Goal: Task Accomplishment & Management: Use online tool/utility

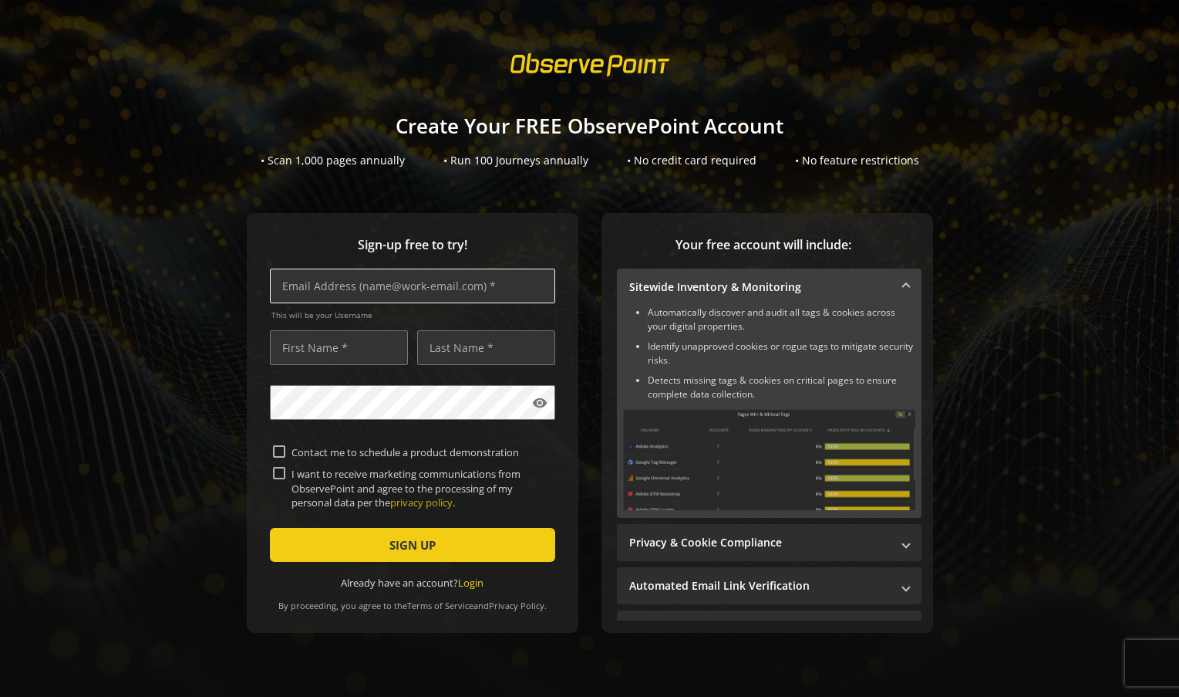
click at [343, 300] on input "text" at bounding box center [412, 285] width 285 height 35
type input "[EMAIL_ADDRESS][DOMAIN_NAME]"
type input "[PERSON_NAME]"
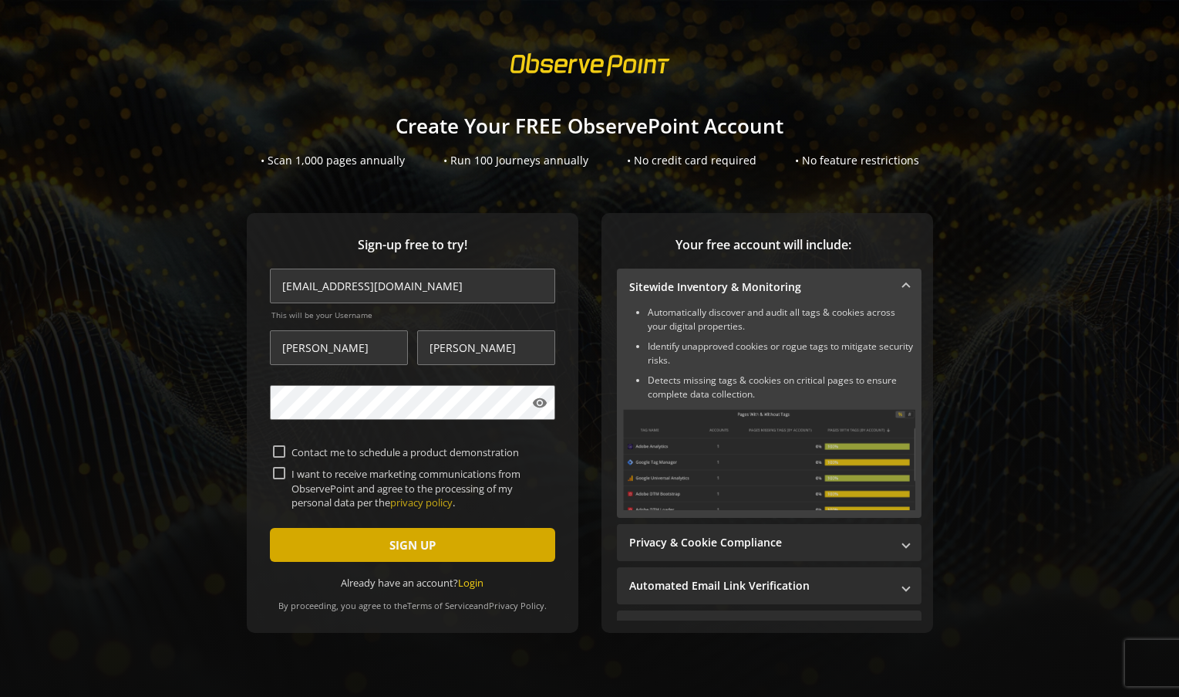
click at [370, 541] on span "submit" at bounding box center [412, 544] width 285 height 37
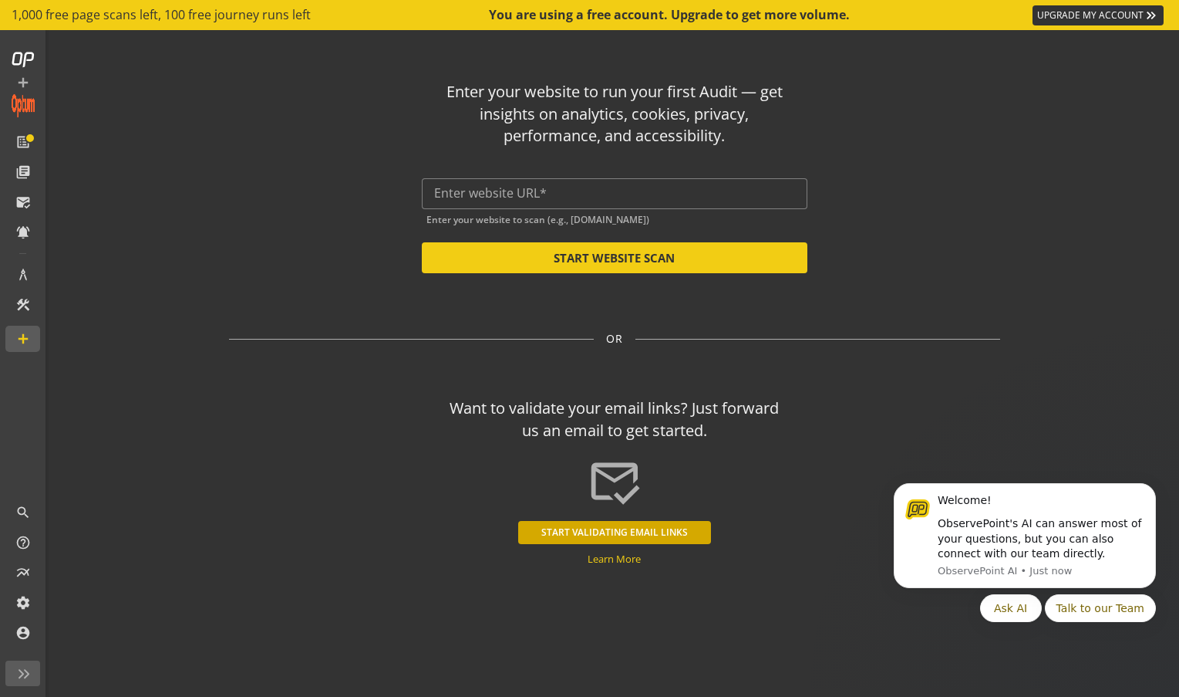
click at [611, 525] on button "START VALIDATING EMAIL LINKS" at bounding box center [614, 532] width 193 height 23
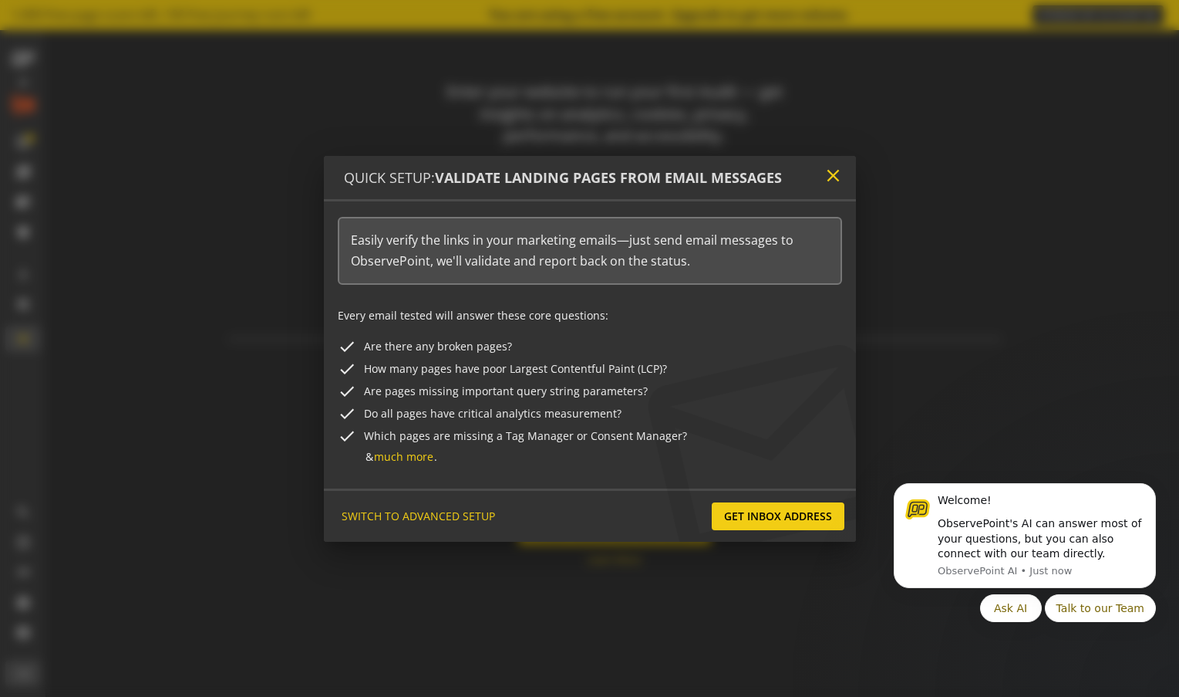
click at [835, 178] on mat-icon "close" at bounding box center [833, 175] width 21 height 21
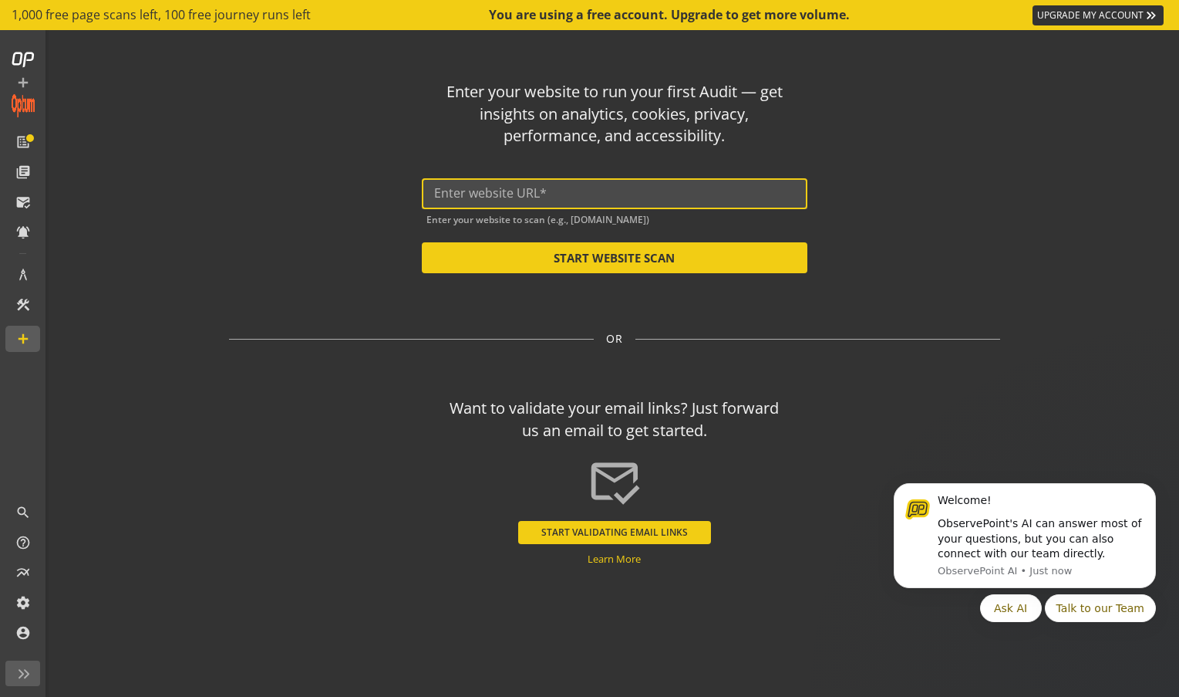
click at [581, 192] on input "text" at bounding box center [614, 193] width 361 height 15
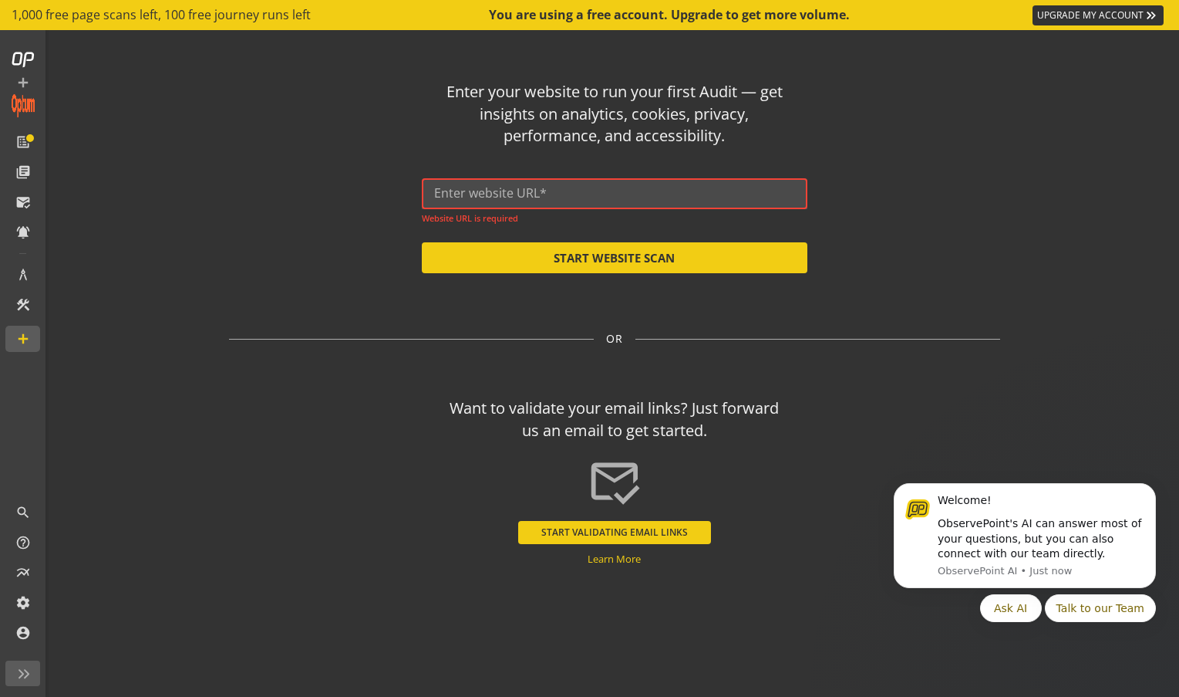
paste input "[URL][DOMAIN_NAME]"
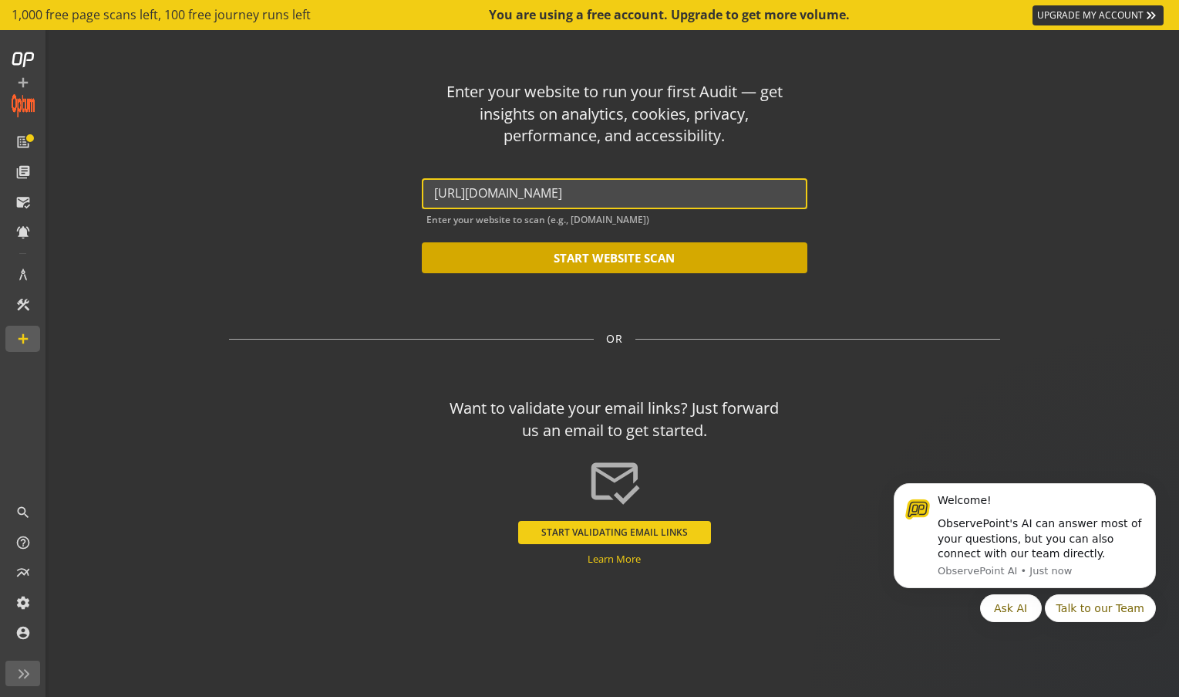
type input "[URL][DOMAIN_NAME]"
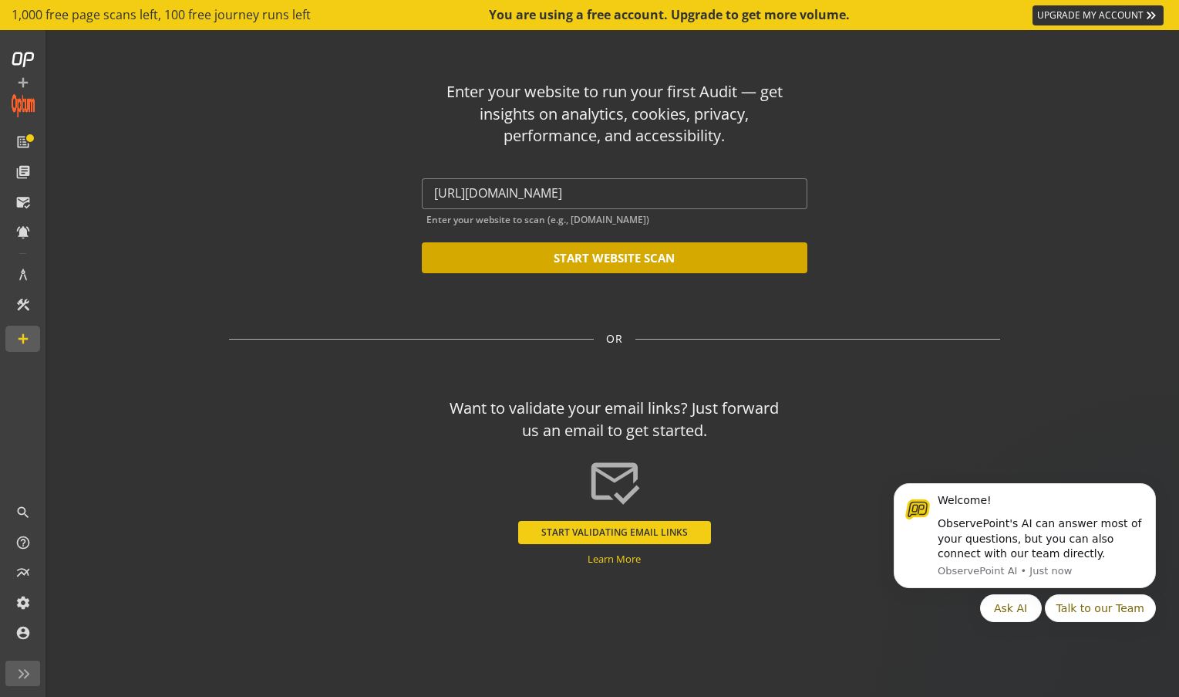
click at [622, 255] on button "START WEBSITE SCAN" at bounding box center [615, 257] width 386 height 31
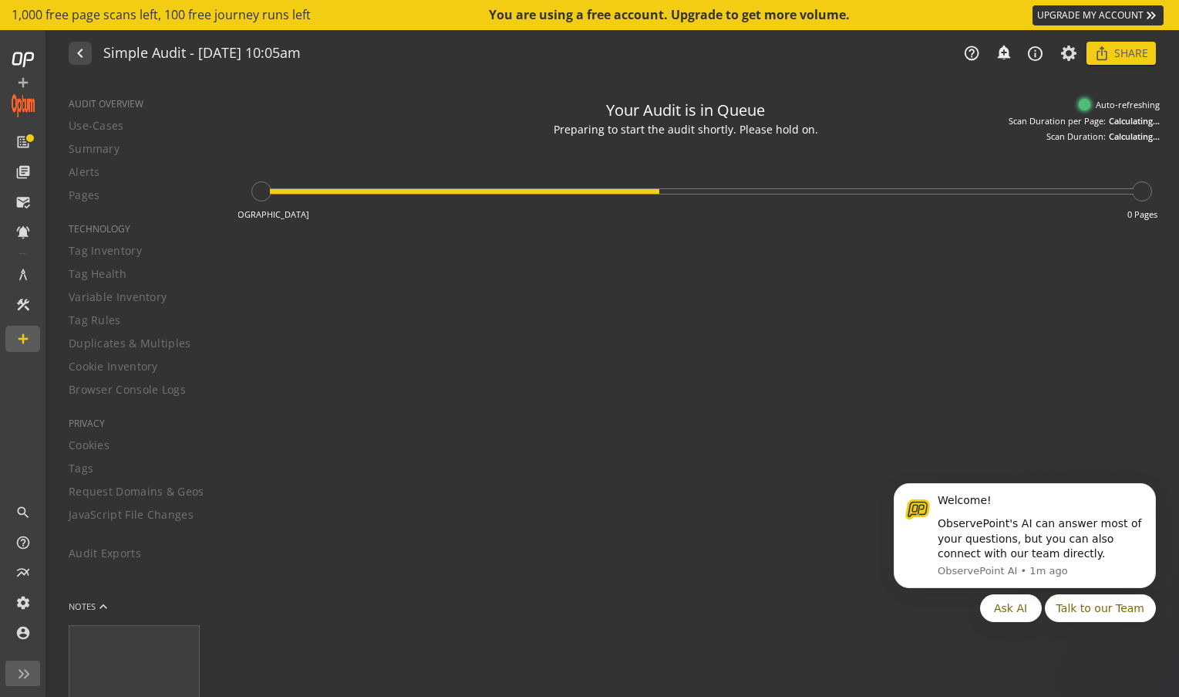
type textarea "Notes can include: -a description of what this audit is validating -changes in …"
click at [1148, 486] on icon "Dismiss notification" at bounding box center [1152, 488] width 8 height 8
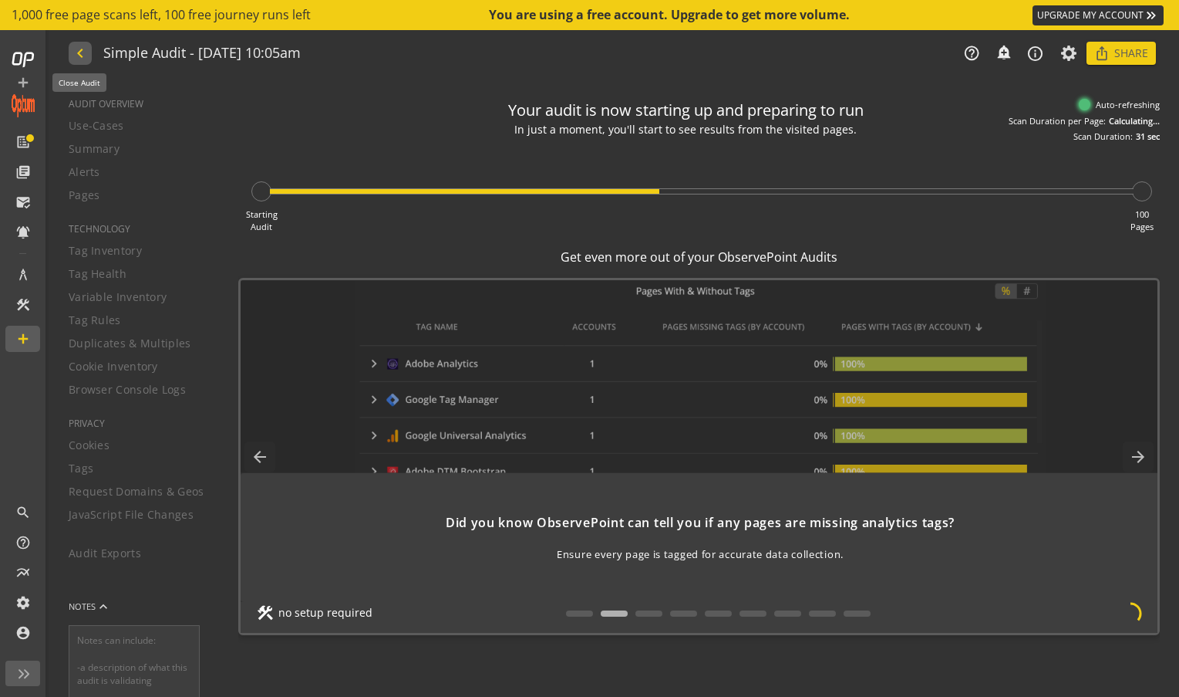
click at [79, 61] on mat-icon "navigate_before" at bounding box center [79, 53] width 16 height 19
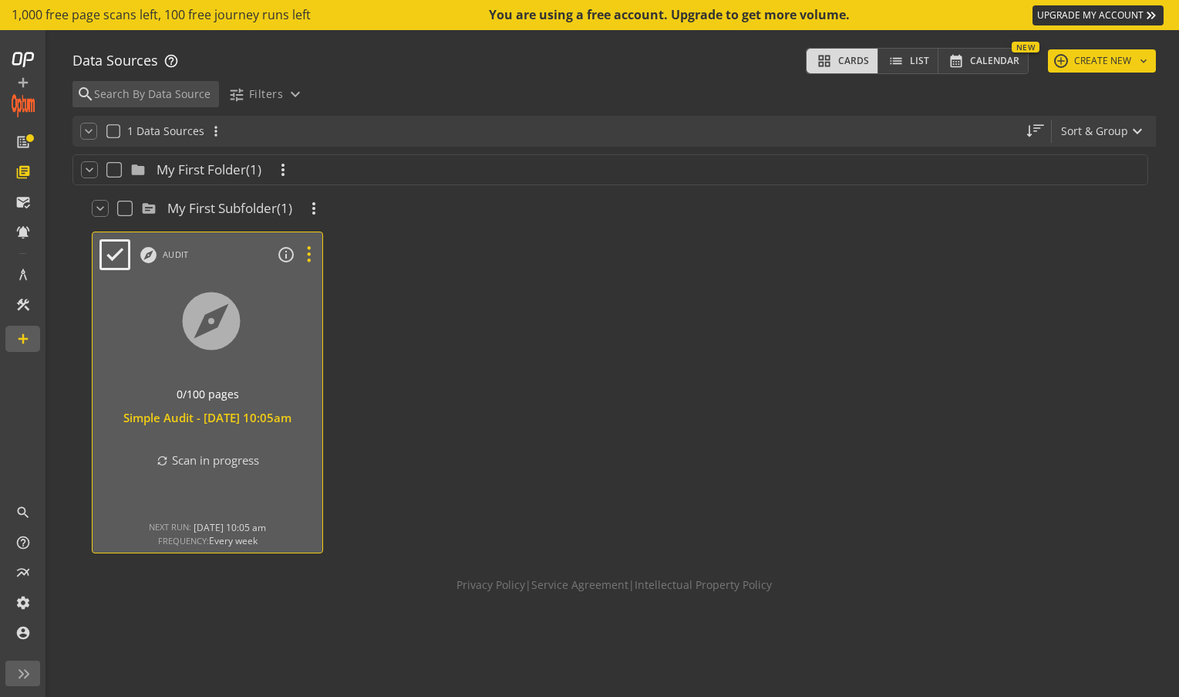
click at [309, 250] on icon at bounding box center [308, 255] width 27 height 20
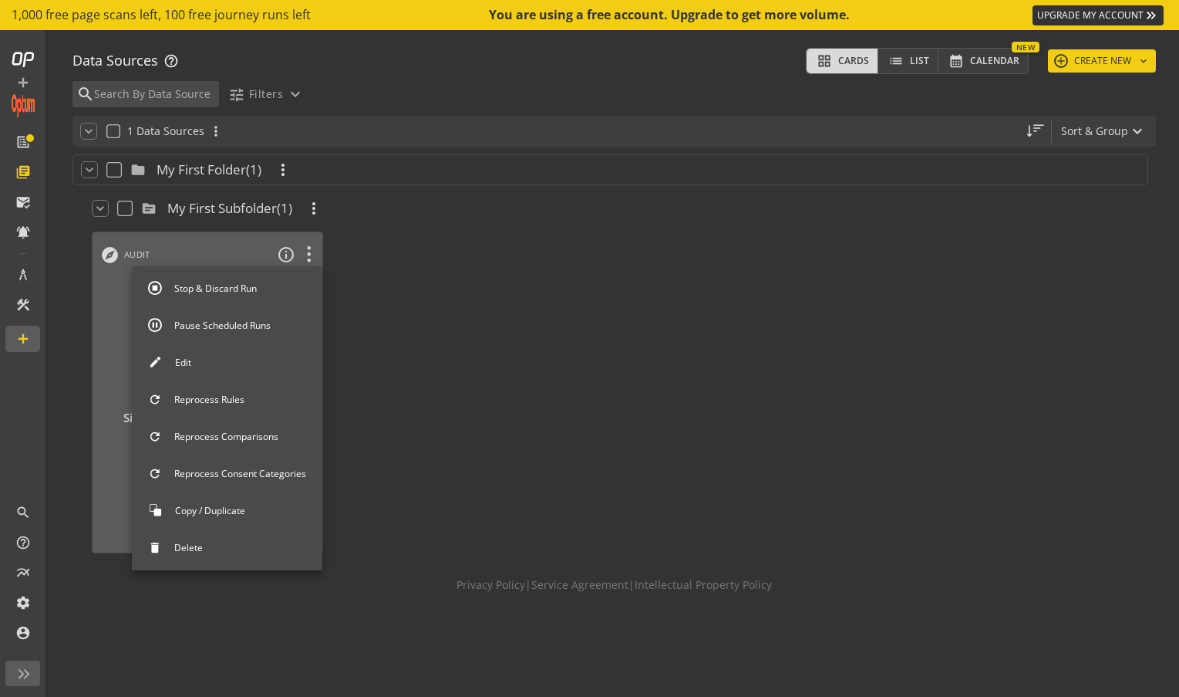
click at [153, 280] on button "Stop & Discard Run" at bounding box center [227, 288] width 191 height 32
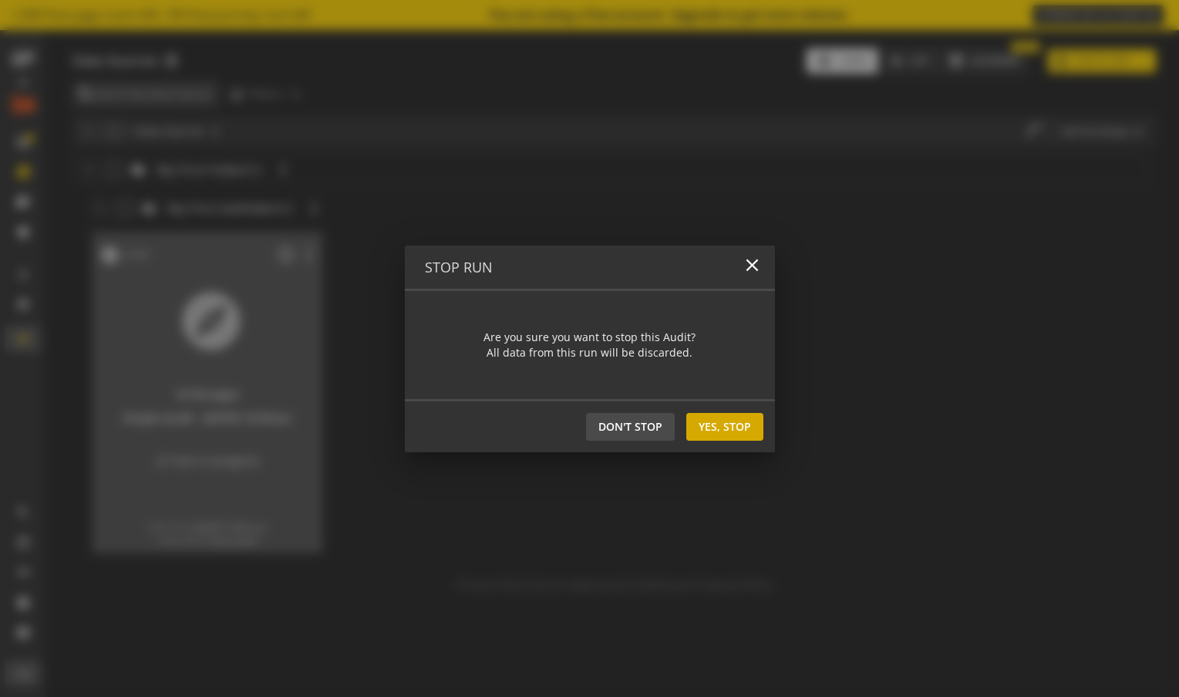
click at [738, 438] on span "Yes, Stop" at bounding box center [725, 427] width 52 height 28
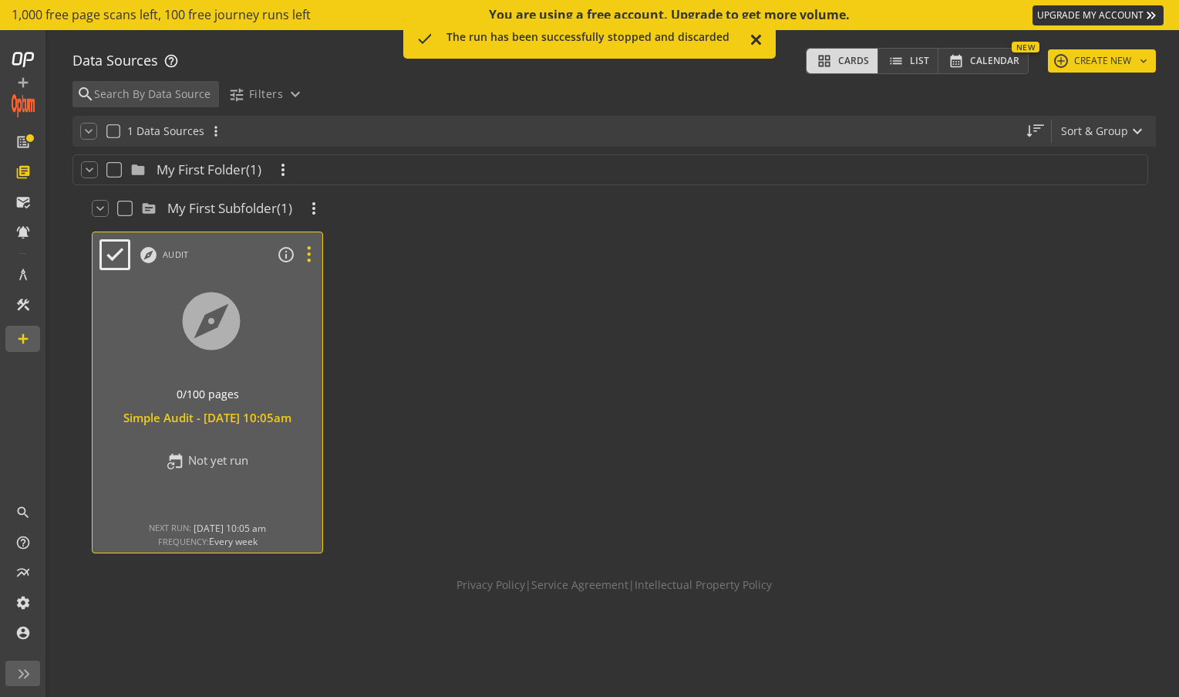
click at [307, 253] on icon at bounding box center [308, 255] width 27 height 20
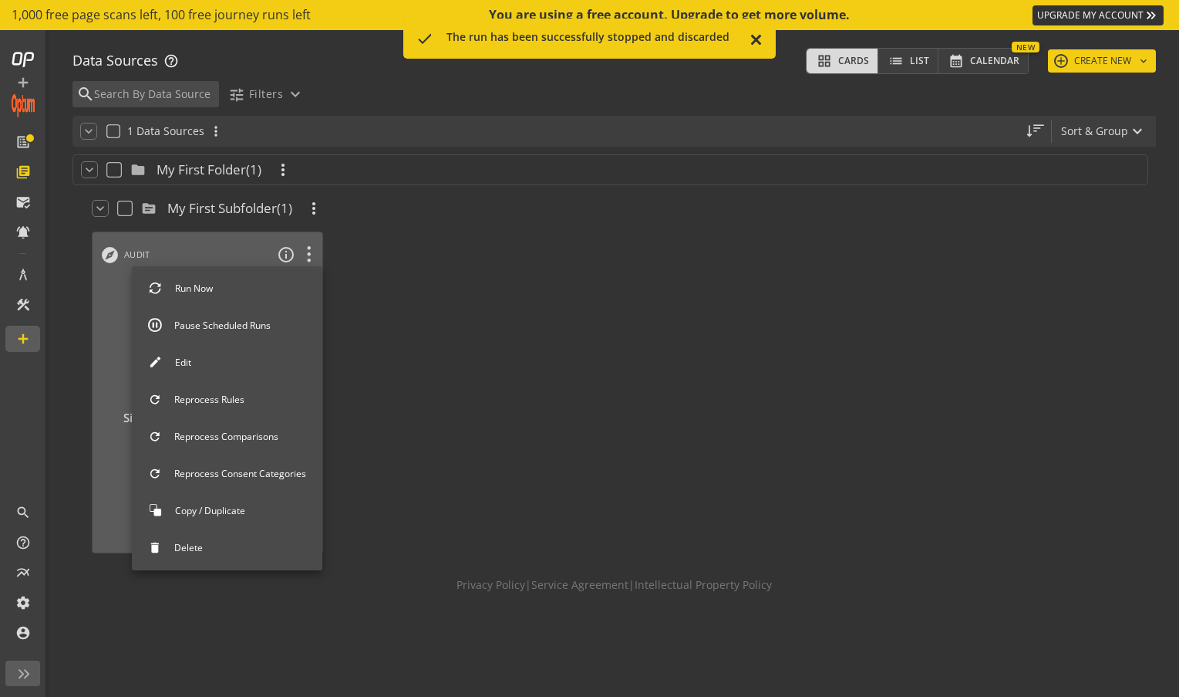
click at [218, 544] on button "Delete" at bounding box center [227, 547] width 191 height 32
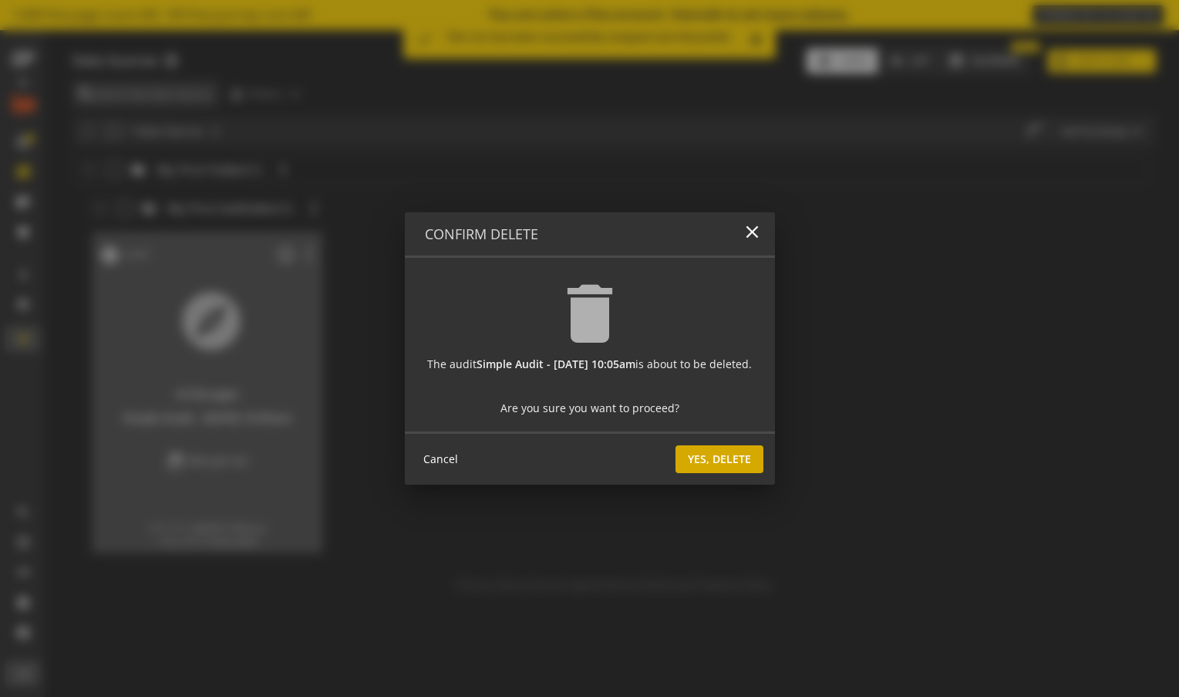
click at [751, 466] on span "Yes, Delete" at bounding box center [719, 459] width 63 height 28
